Goal: Task Accomplishment & Management: Use online tool/utility

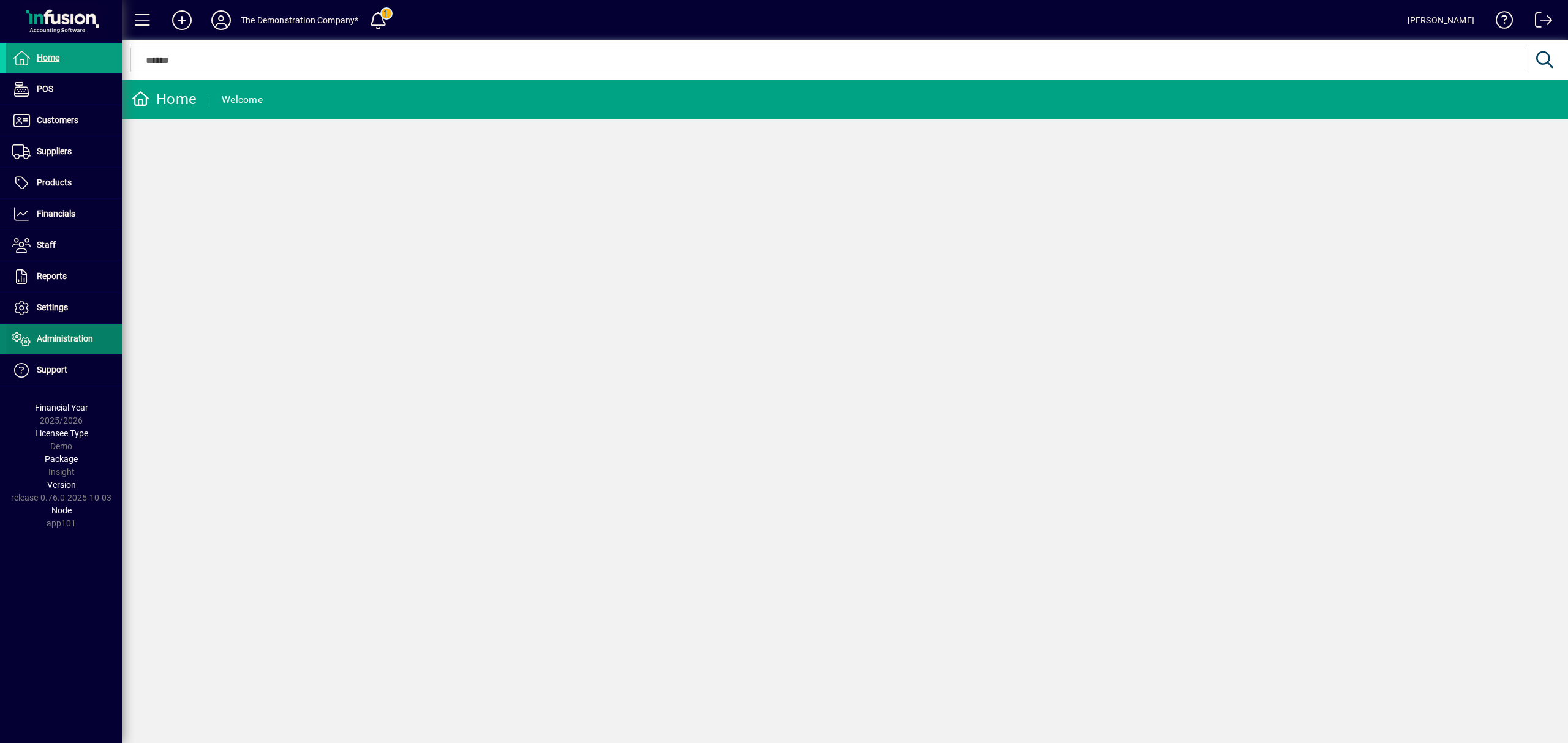
click at [74, 339] on span "Administration" at bounding box center [65, 338] width 56 height 10
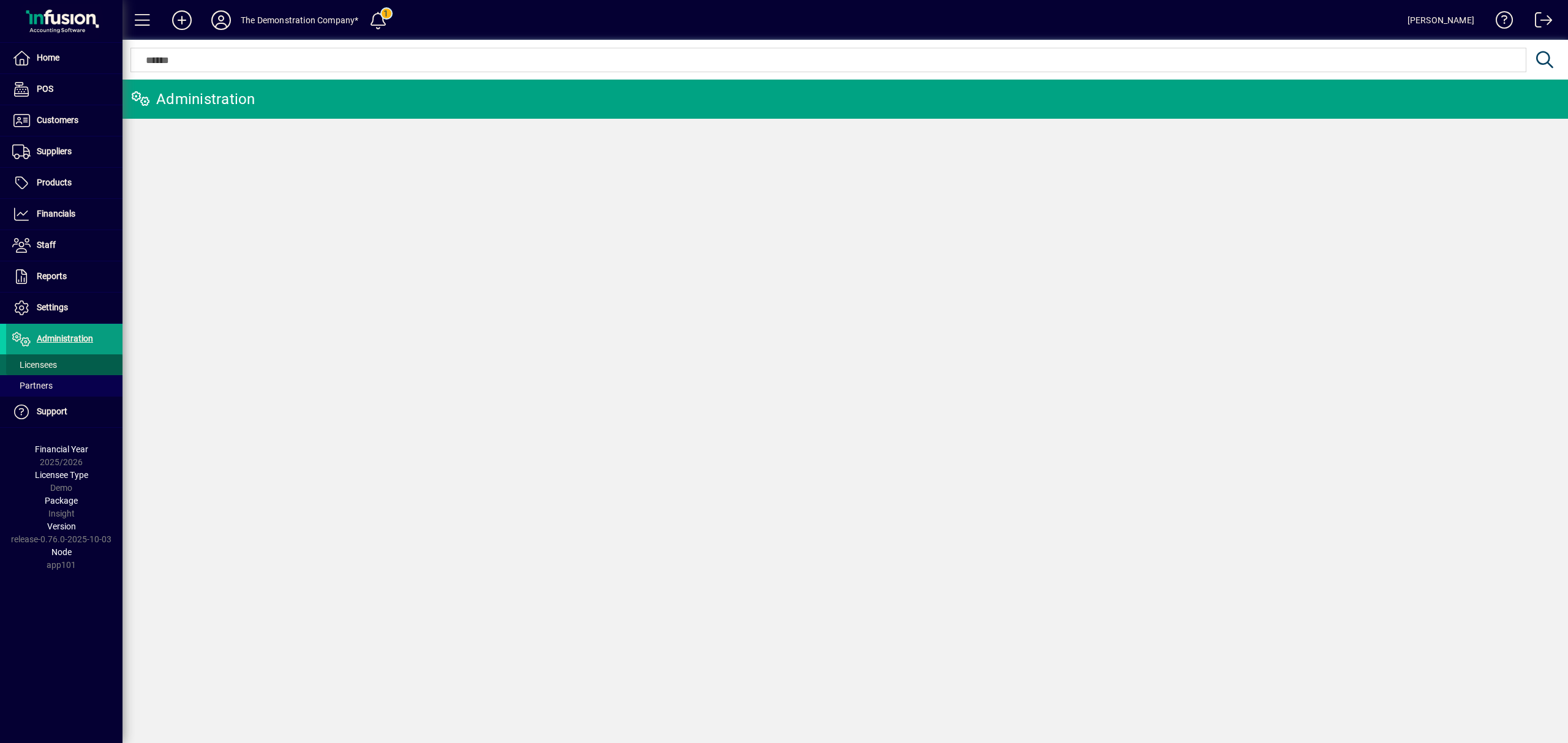
click at [55, 364] on span "Licensees" at bounding box center [34, 365] width 45 height 10
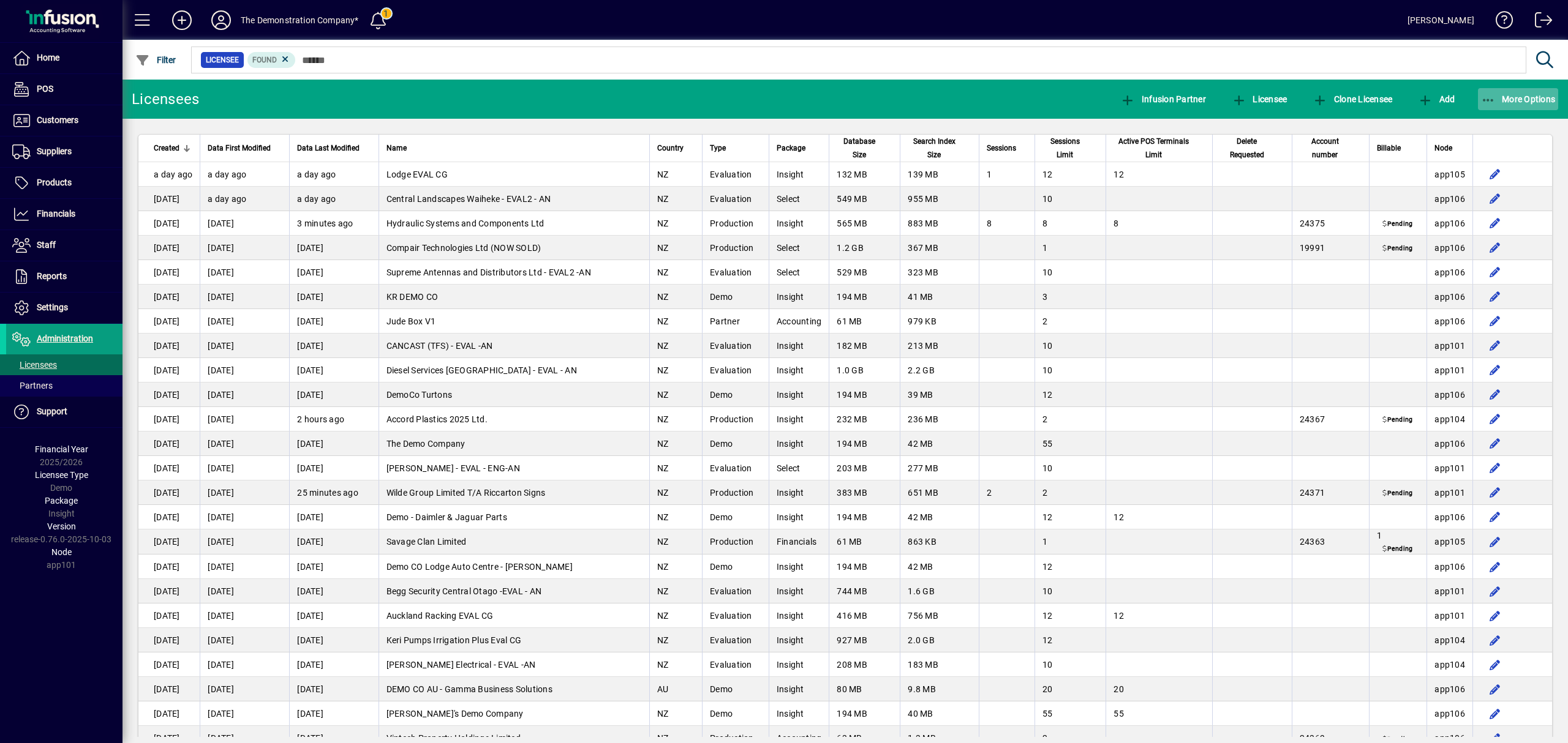
click at [1510, 96] on span "More Options" at bounding box center [1517, 99] width 74 height 10
click at [1478, 130] on span "Export" at bounding box center [1507, 126] width 103 height 15
